Goal: Information Seeking & Learning: Learn about a topic

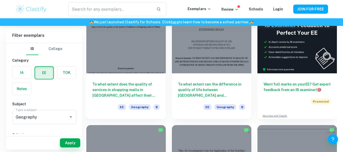
scroll to position [76, 0]
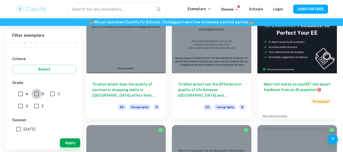
click at [38, 96] on input "B" at bounding box center [37, 94] width 10 height 10
checkbox input "true"
click at [22, 96] on input "A" at bounding box center [21, 94] width 10 height 10
checkbox input "true"
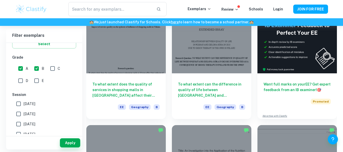
scroll to position [127, 0]
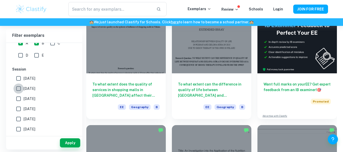
click at [19, 91] on input "May 2025" at bounding box center [18, 89] width 10 height 10
checkbox input "true"
click at [18, 100] on input "November 2024" at bounding box center [18, 99] width 10 height 10
checkbox input "true"
click at [16, 110] on input "May 2024" at bounding box center [18, 109] width 10 height 10
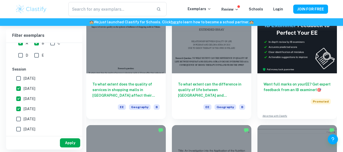
click at [70, 141] on button "Apply" at bounding box center [70, 143] width 20 height 9
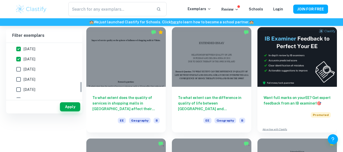
scroll to position [189, 0]
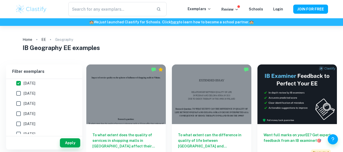
click at [31, 84] on span "May 2024" at bounding box center [30, 84] width 12 height 6
click at [24, 84] on input "May 2024" at bounding box center [18, 83] width 10 height 10
checkbox input "false"
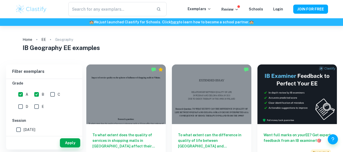
scroll to position [137, 0]
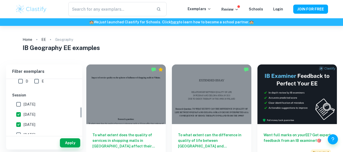
click at [29, 114] on span "May 2025" at bounding box center [30, 115] width 12 height 6
click at [24, 114] on input "May 2025" at bounding box center [18, 115] width 10 height 10
checkbox input "false"
click at [35, 126] on span "November 2024" at bounding box center [30, 125] width 12 height 6
click at [24, 126] on input "November 2024" at bounding box center [18, 125] width 10 height 10
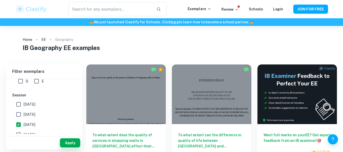
checkbox input "false"
click at [66, 142] on button "Apply" at bounding box center [70, 143] width 20 height 9
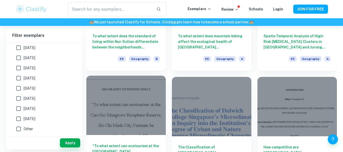
scroll to position [1042, 0]
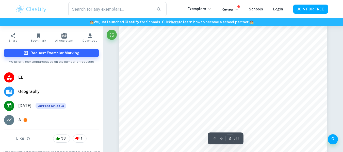
scroll to position [432, 0]
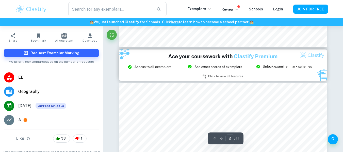
type input "3"
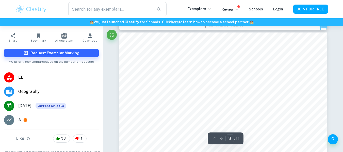
scroll to position [636, 0]
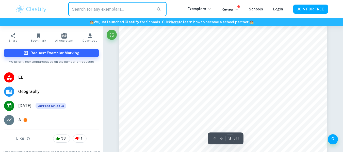
click at [97, 14] on input "text" at bounding box center [110, 9] width 84 height 14
type input "b"
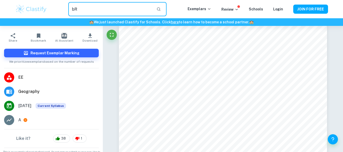
type input "b"
type input "[GEOGRAPHIC_DATA]"
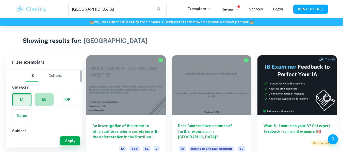
click at [43, 97] on label "button" at bounding box center [44, 100] width 19 height 12
click at [0, 0] on input "radio" at bounding box center [0, 0] width 0 height 0
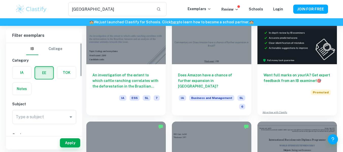
scroll to position [76, 0]
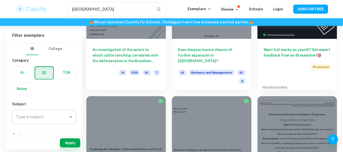
click at [57, 122] on div "Type a subject" at bounding box center [44, 117] width 64 height 14
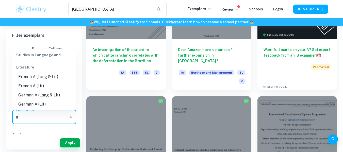
scroll to position [0, 0]
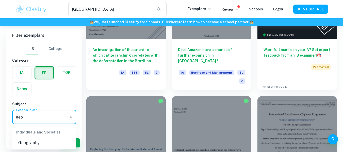
click at [41, 145] on li "Geography" at bounding box center [44, 143] width 64 height 9
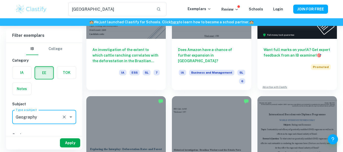
type input "Geography"
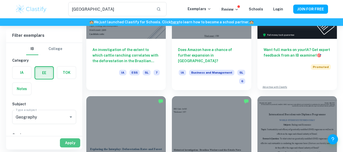
click at [71, 139] on button "Apply" at bounding box center [70, 143] width 20 height 9
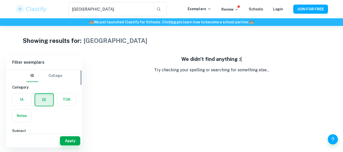
scroll to position [51, 0]
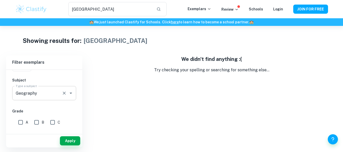
click at [64, 93] on icon "Clear" at bounding box center [64, 93] width 3 height 3
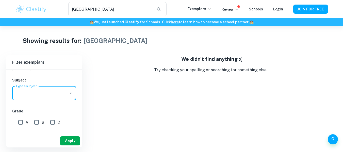
click at [69, 141] on button "Apply" at bounding box center [70, 141] width 20 height 9
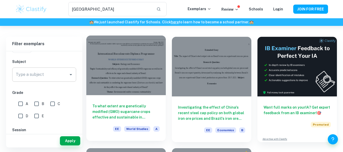
scroll to position [0, 0]
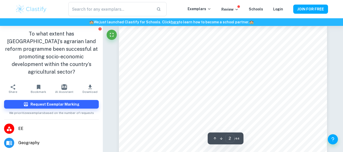
scroll to position [362, 0]
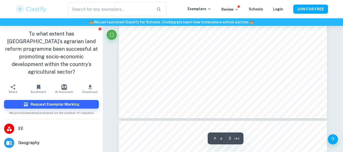
type input "4"
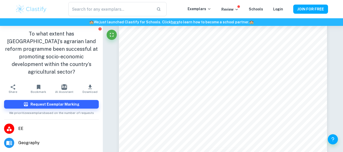
scroll to position [997, 0]
